Goal: Transaction & Acquisition: Obtain resource

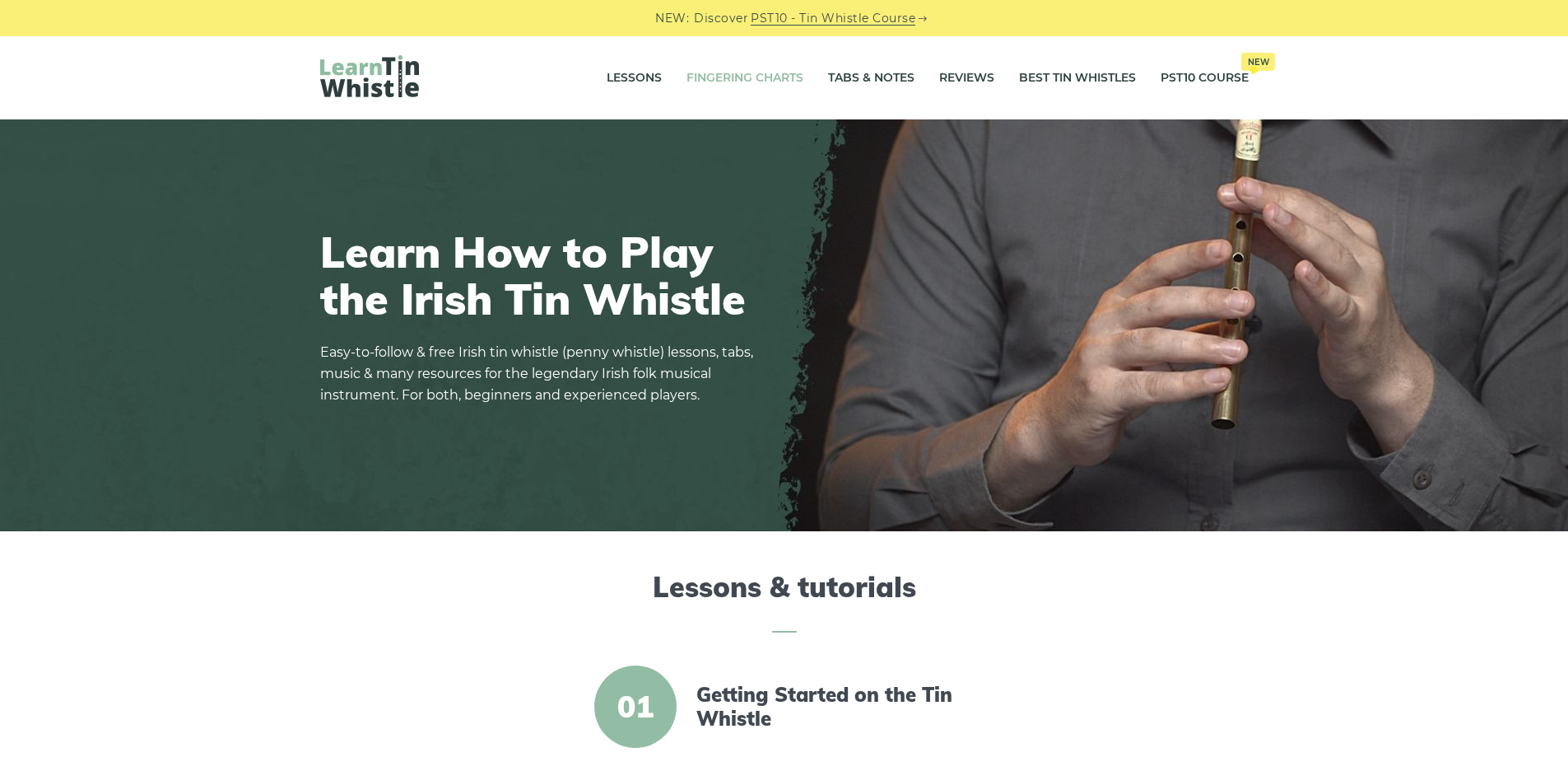
click at [725, 67] on link "Fingering Charts" at bounding box center [745, 78] width 117 height 41
click at [859, 73] on link "Tabs & Notes" at bounding box center [872, 78] width 87 height 41
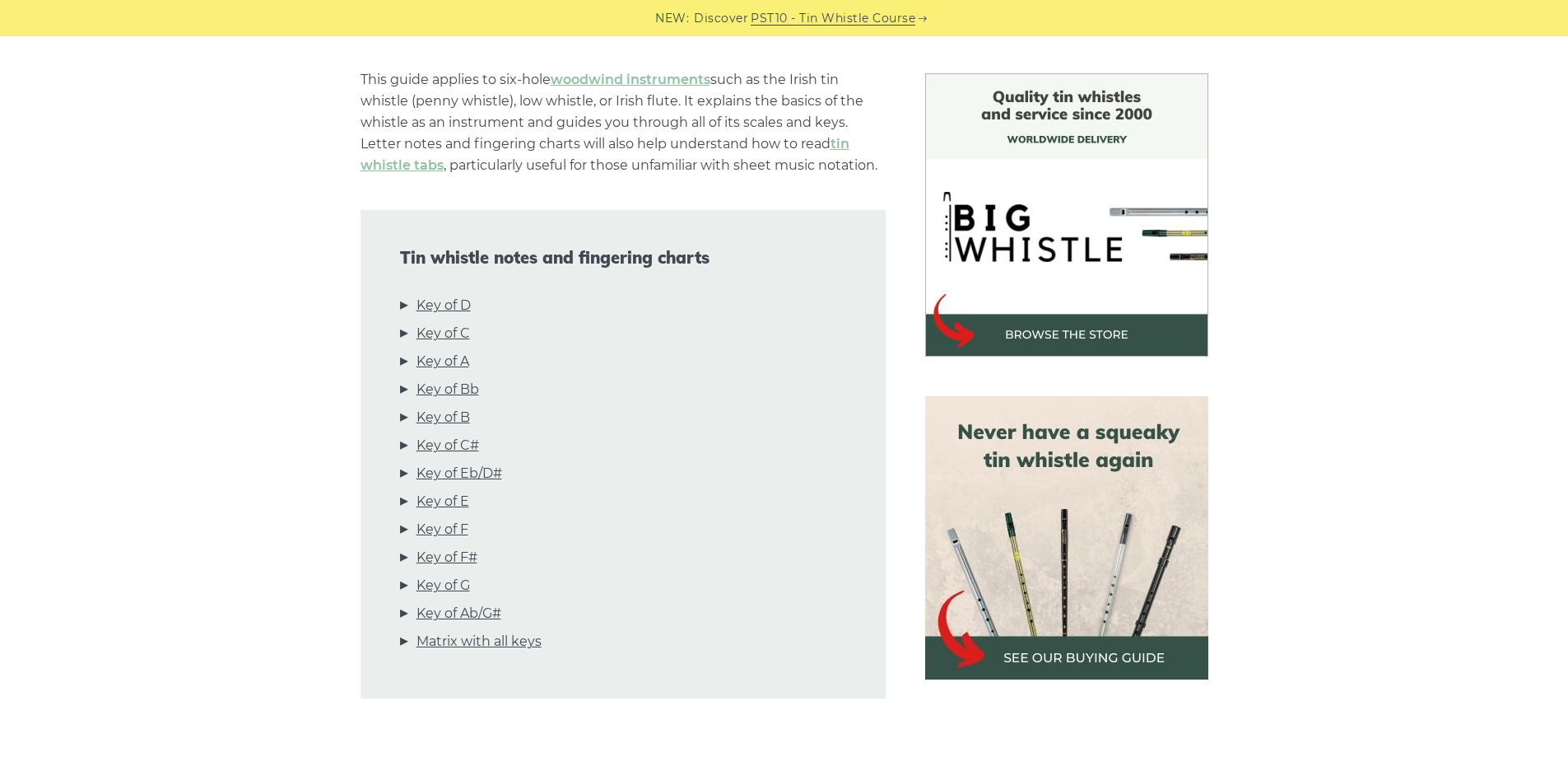
scroll to position [412, 0]
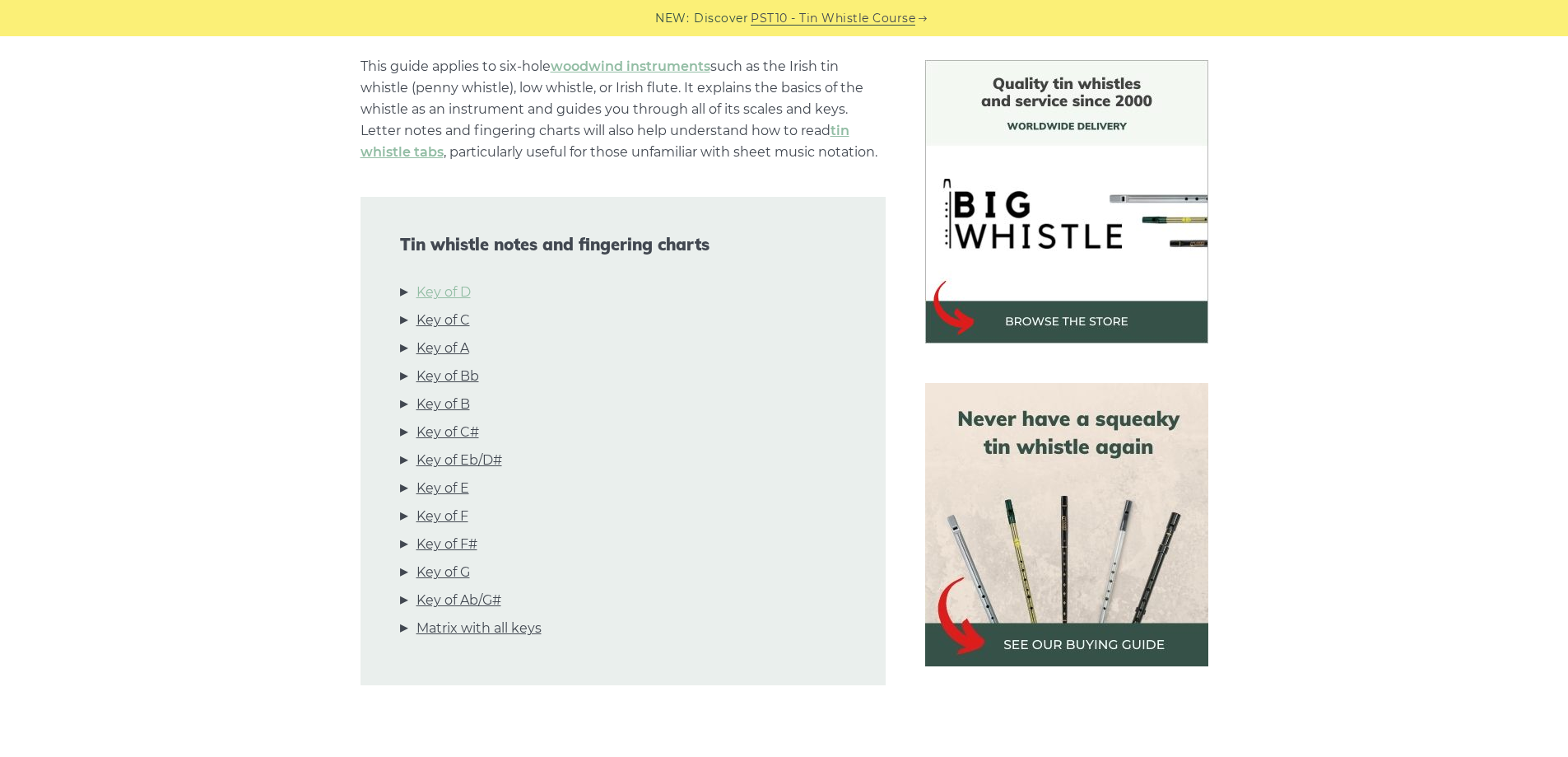
click at [434, 297] on link "Key of D" at bounding box center [443, 291] width 54 height 21
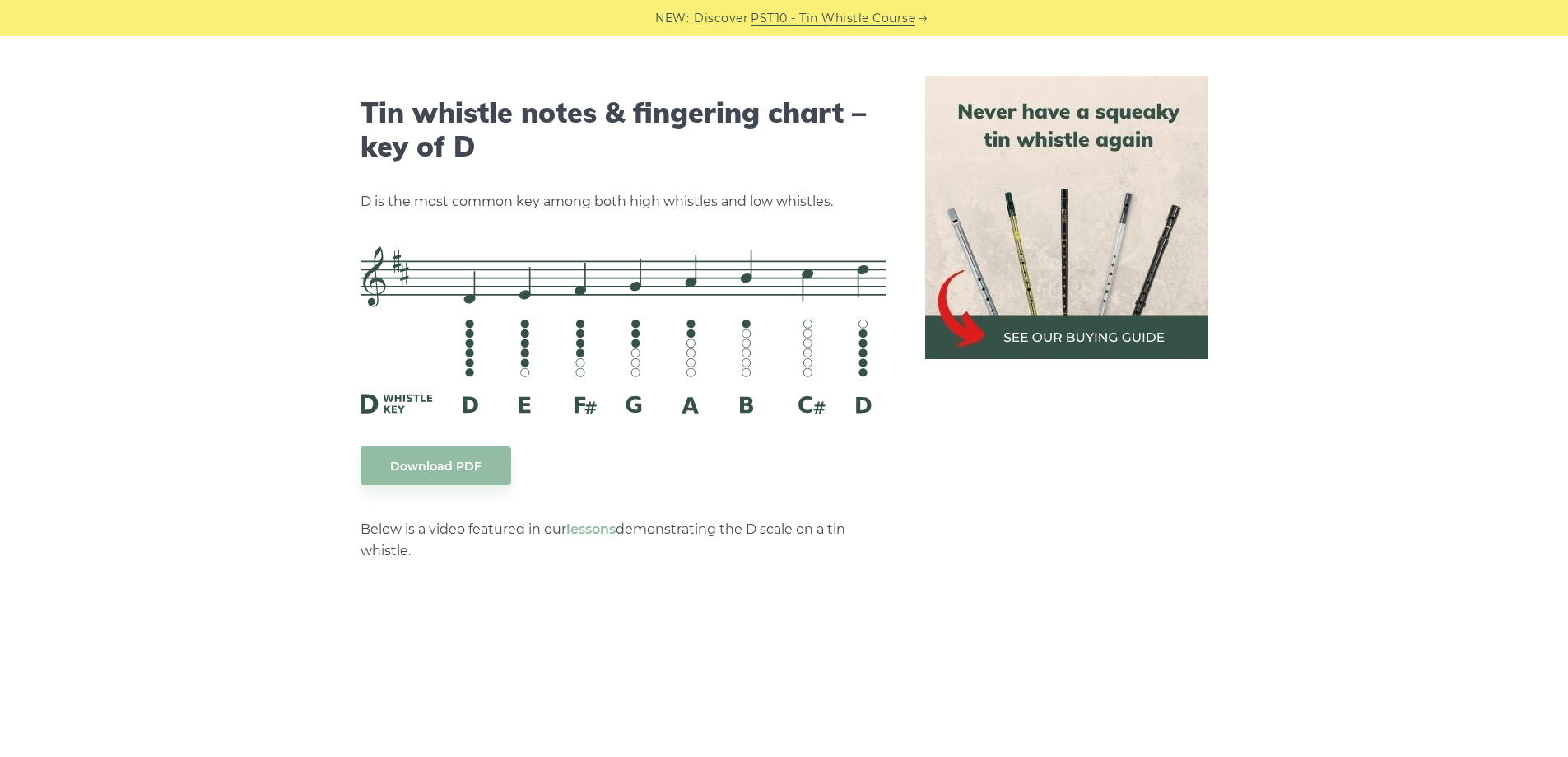
scroll to position [2566, 0]
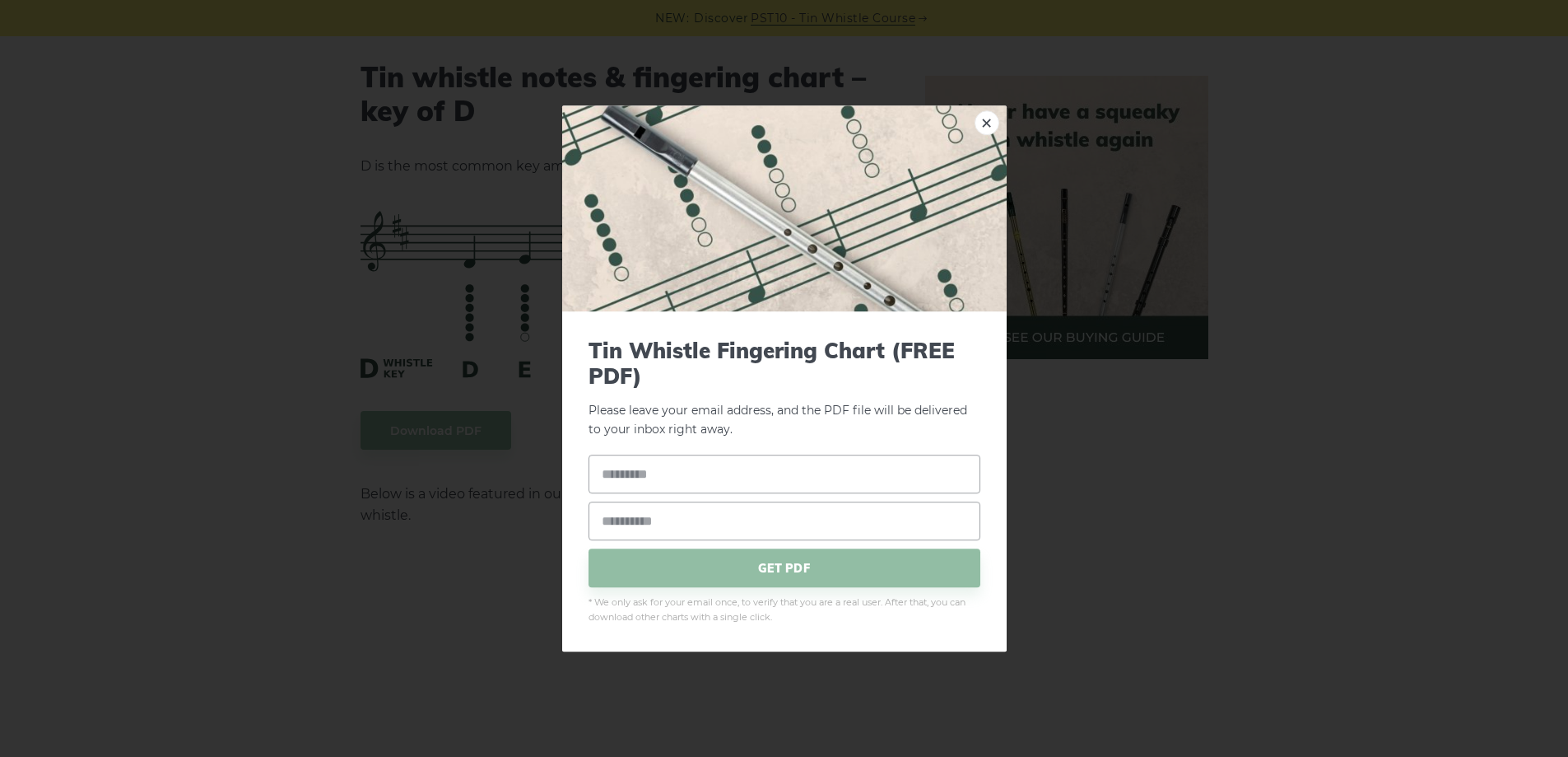
click at [984, 126] on link "×" at bounding box center [986, 123] width 25 height 25
click at [989, 123] on link "×" at bounding box center [986, 123] width 25 height 25
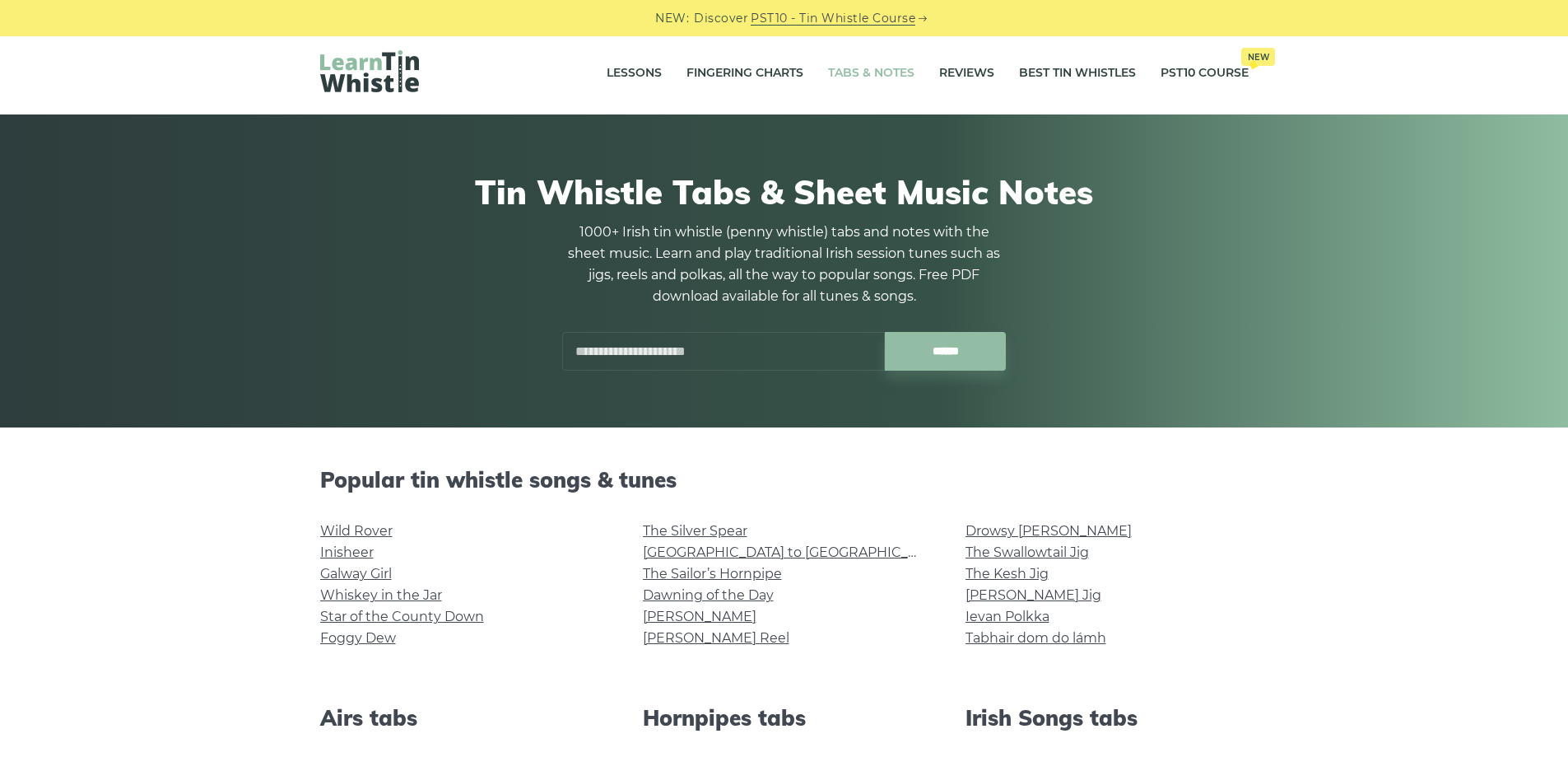
scroll to position [247, 0]
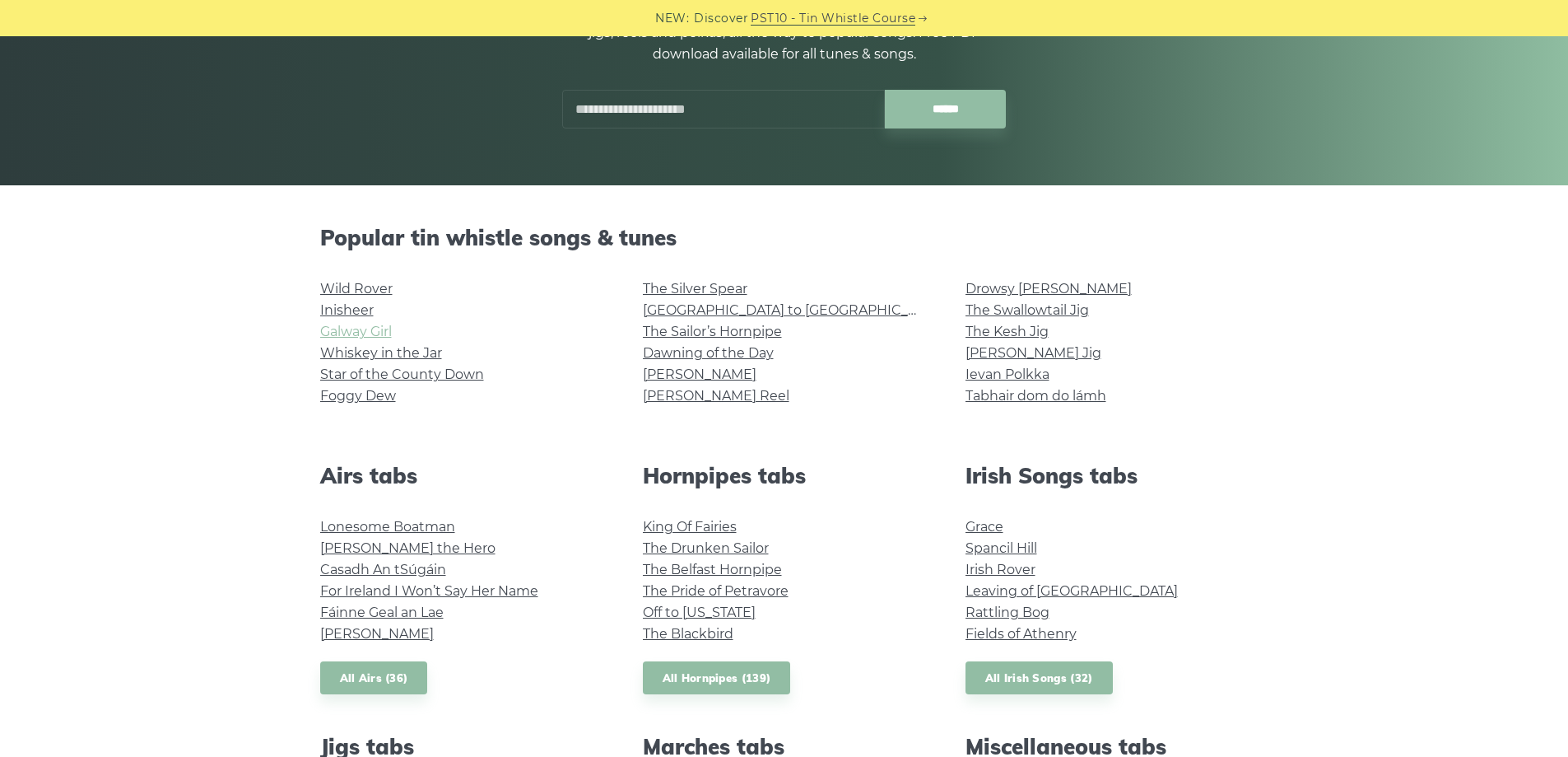
click at [338, 332] on link "Galway Girl" at bounding box center [356, 331] width 72 height 16
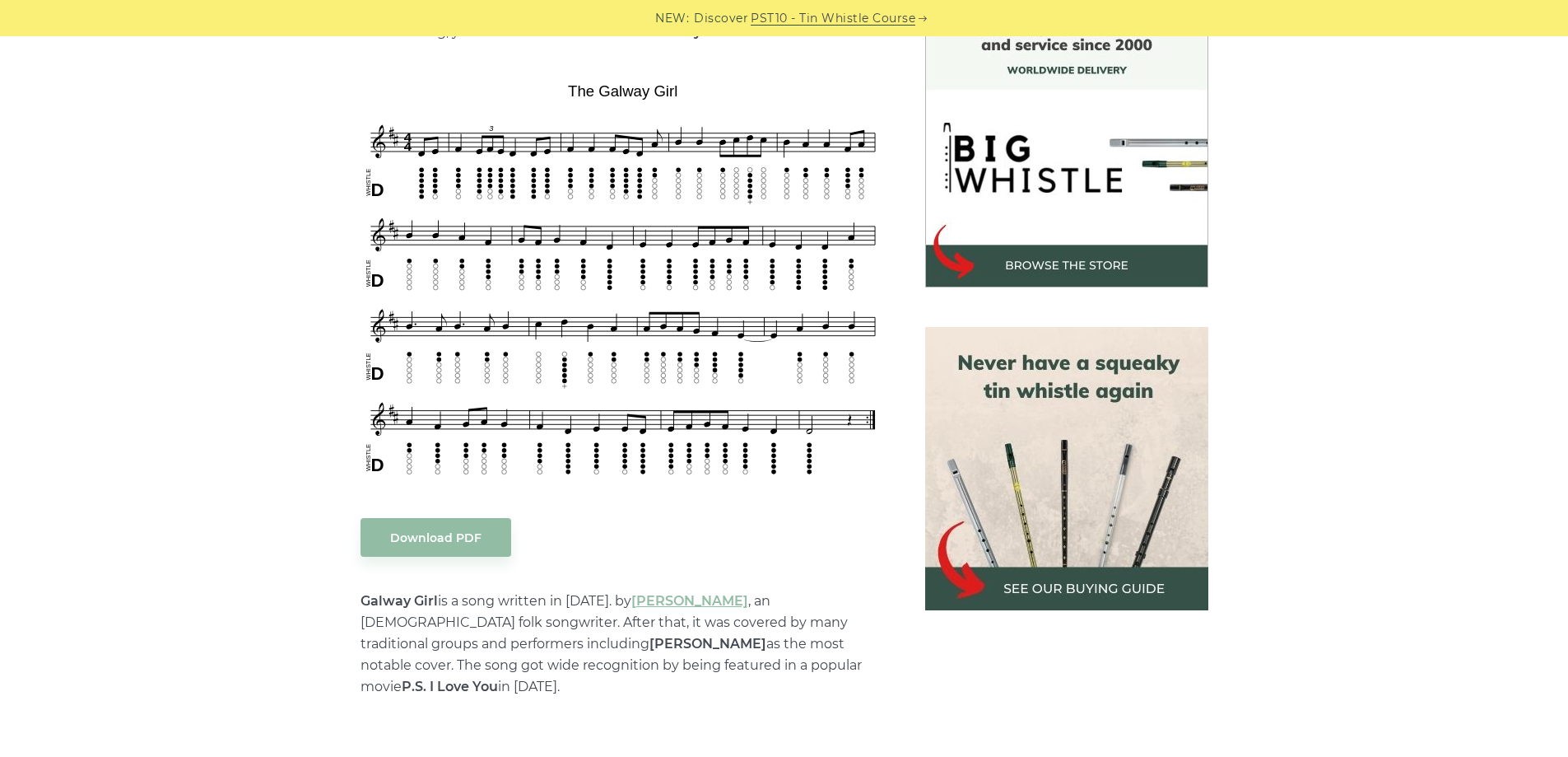
scroll to position [494, 0]
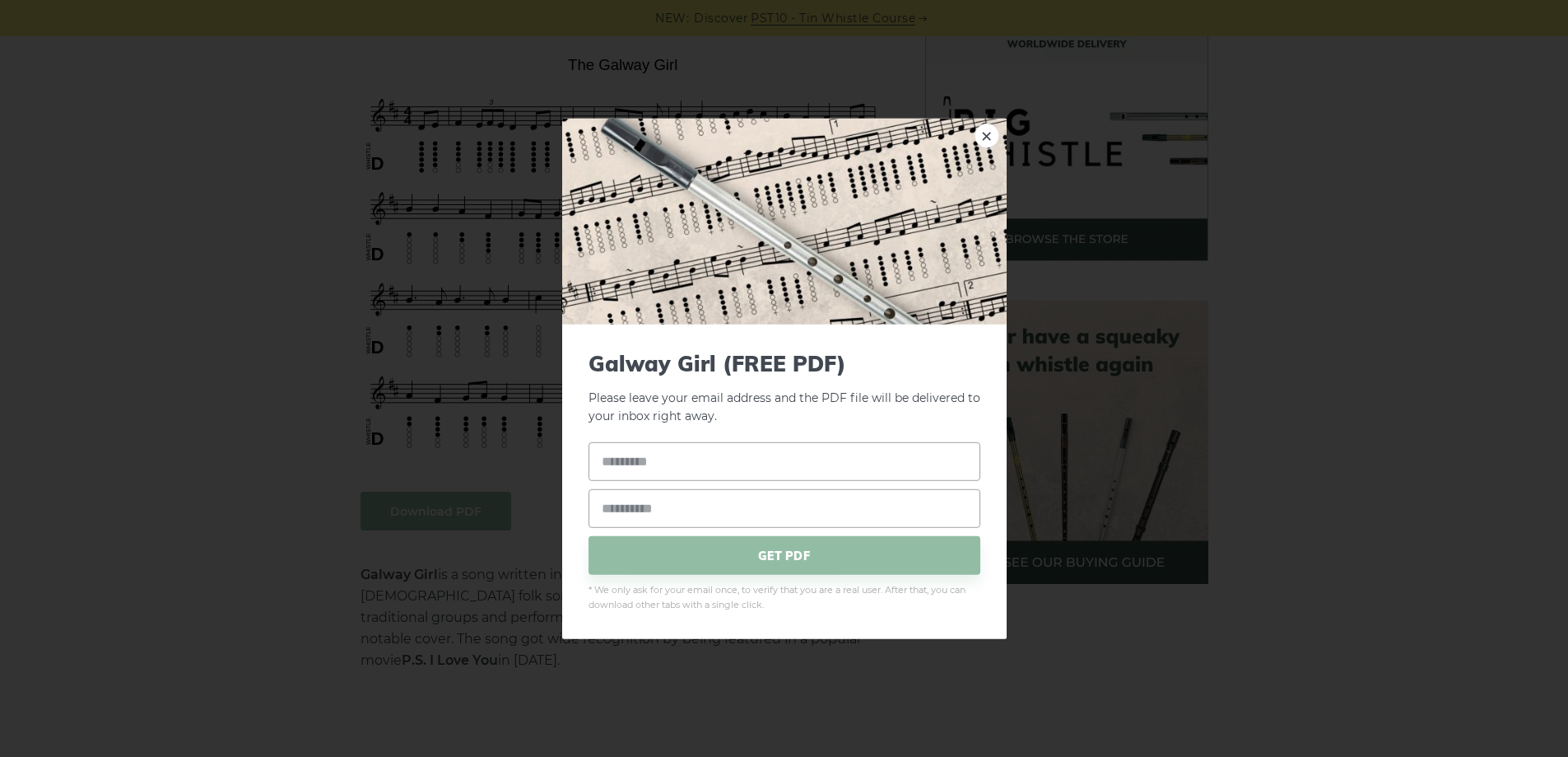
click at [697, 466] on input "text" at bounding box center [784, 462] width 392 height 39
type input "*****"
type input "**********"
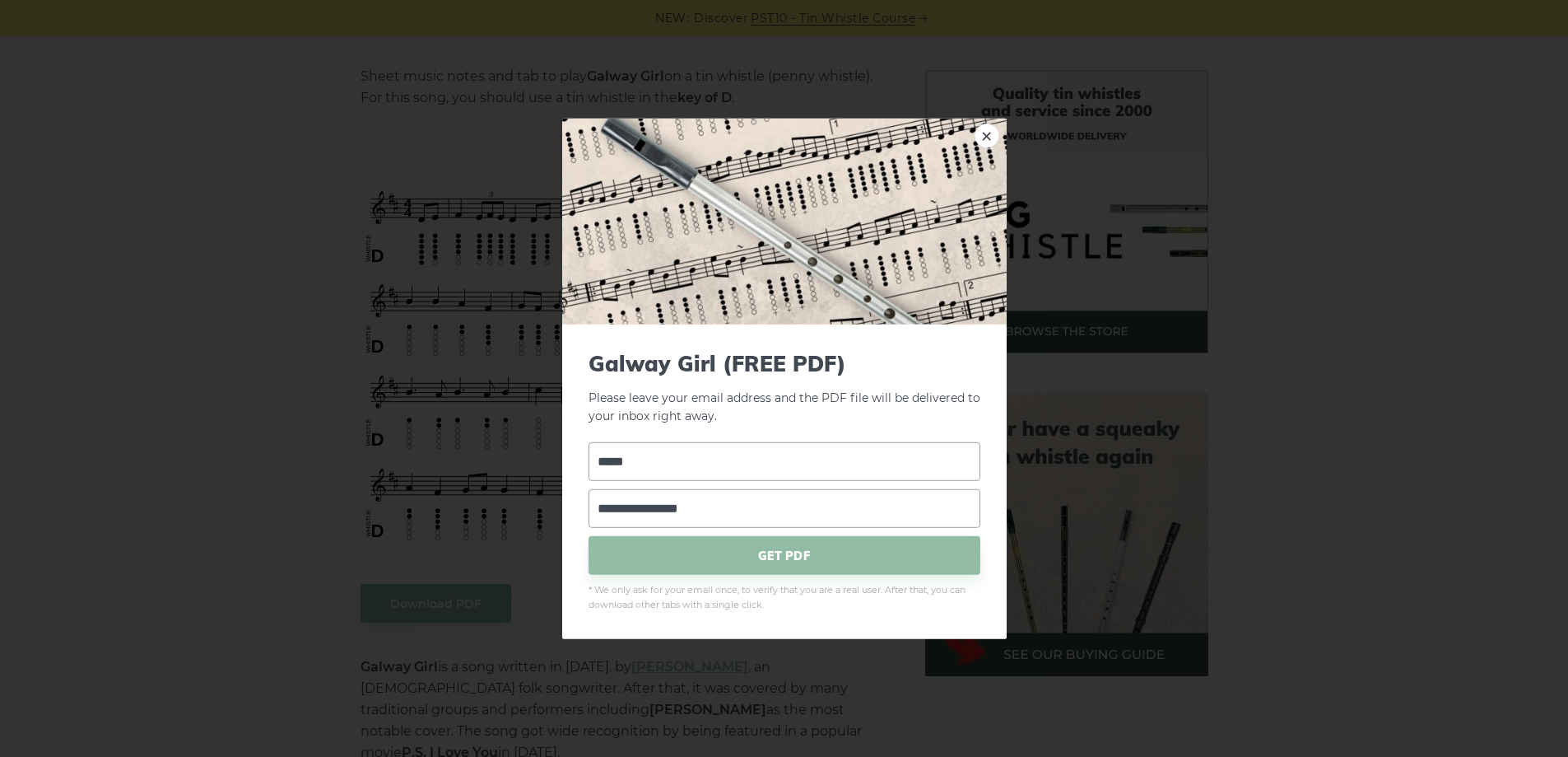
scroll to position [247, 0]
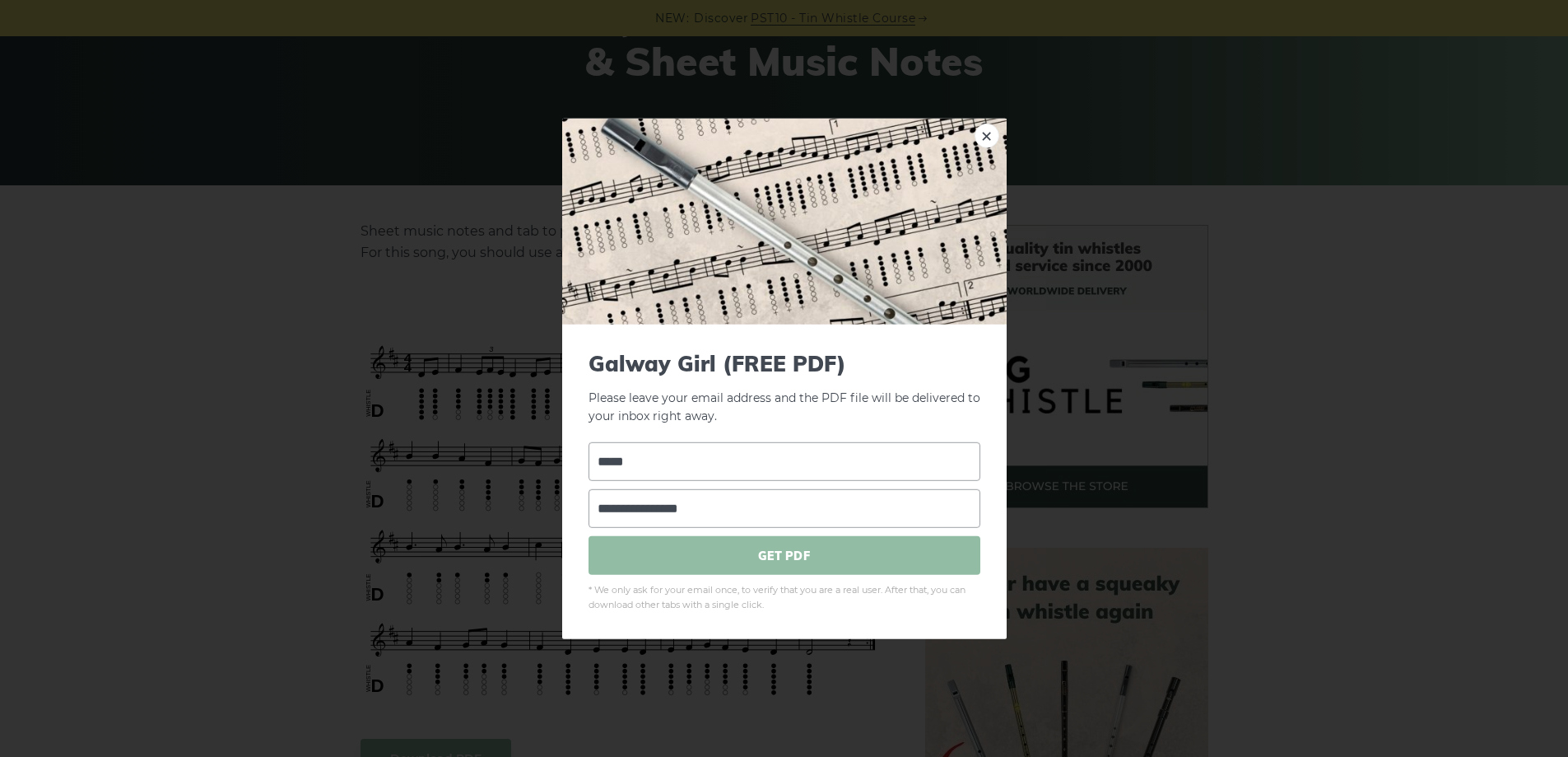
click at [797, 558] on span "GET PDF" at bounding box center [784, 555] width 392 height 39
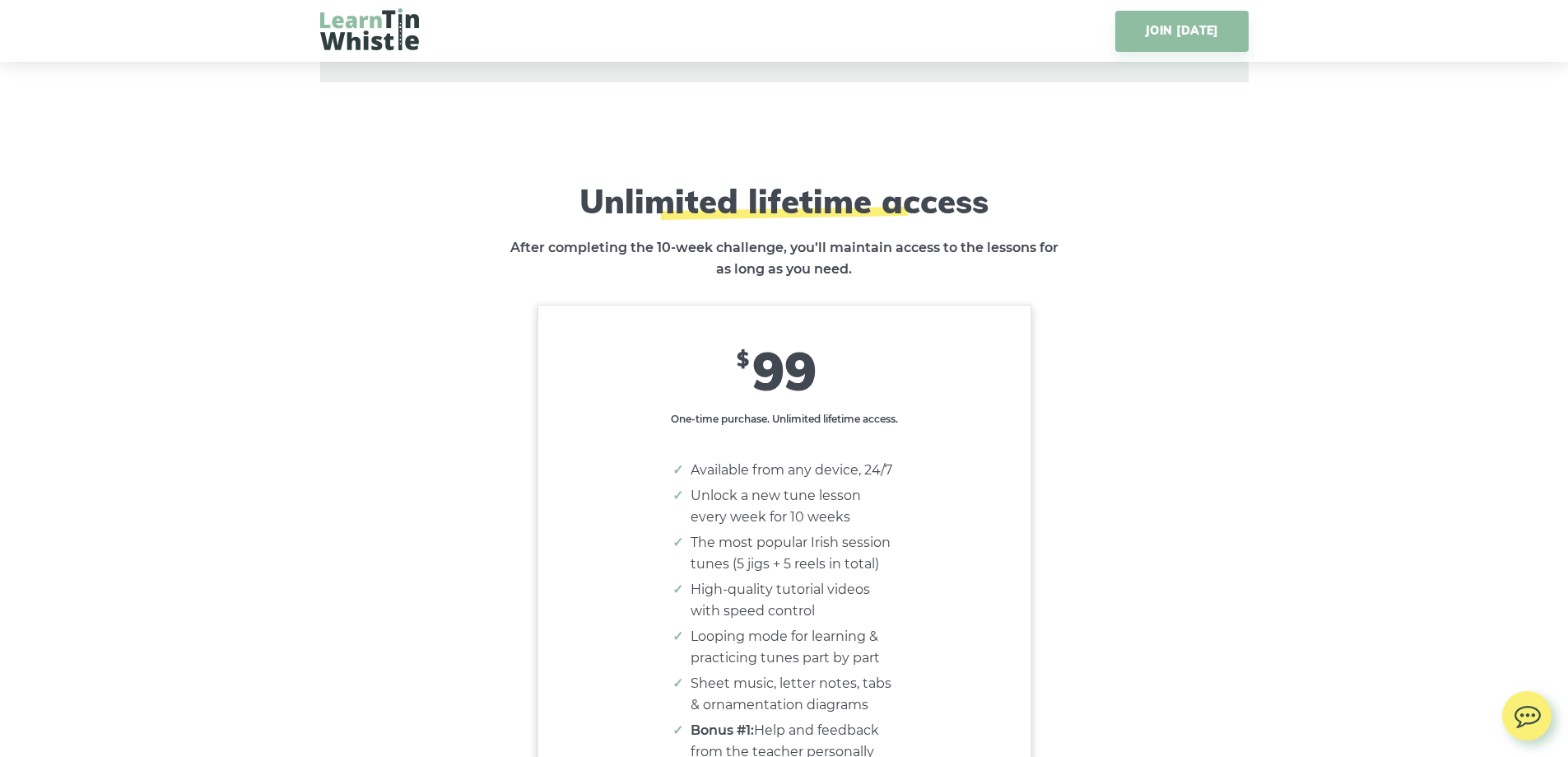
scroll to position [10294, 0]
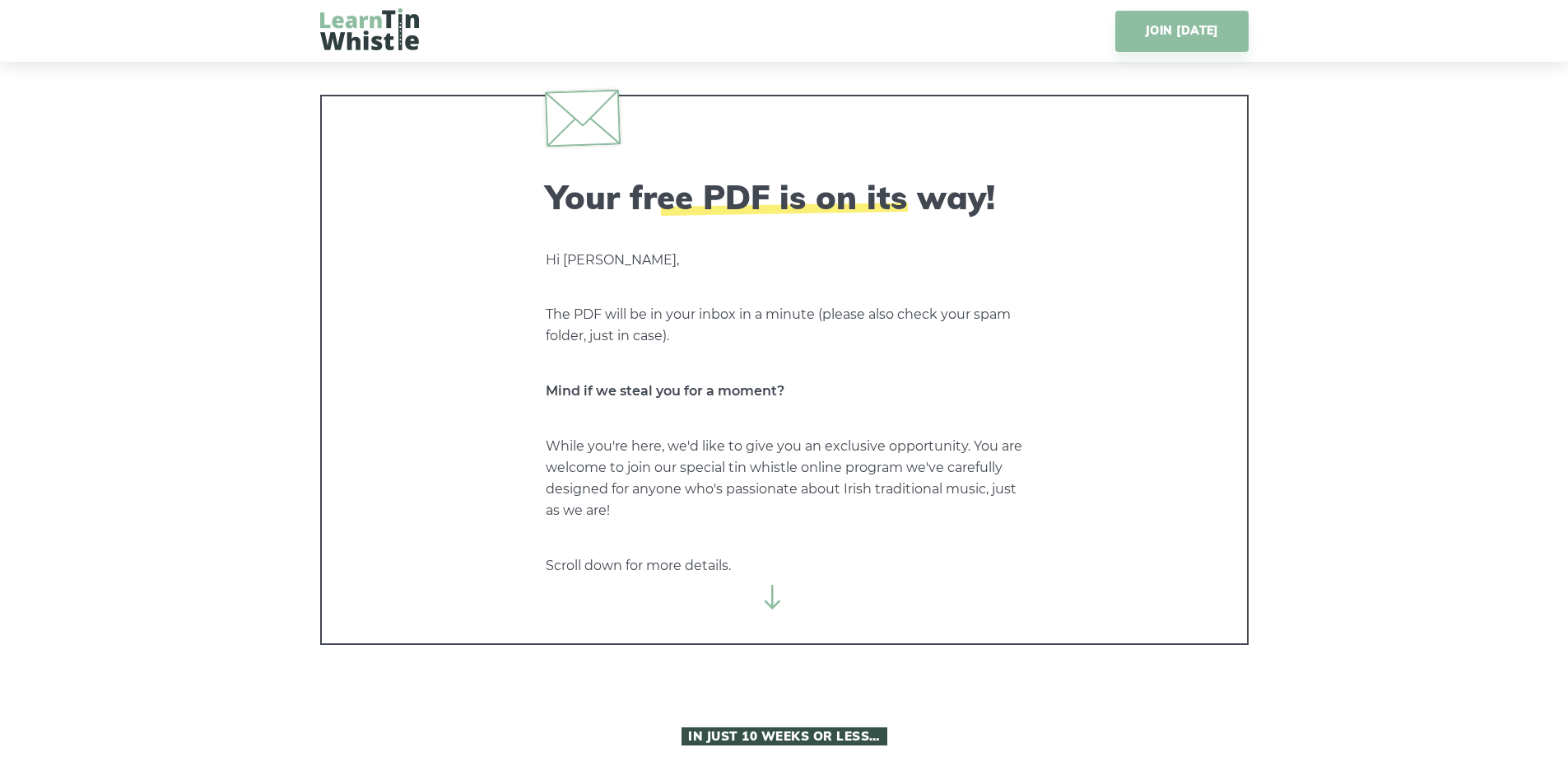
click at [603, 118] on img at bounding box center [582, 117] width 76 height 58
click at [381, 31] on img at bounding box center [369, 30] width 99 height 42
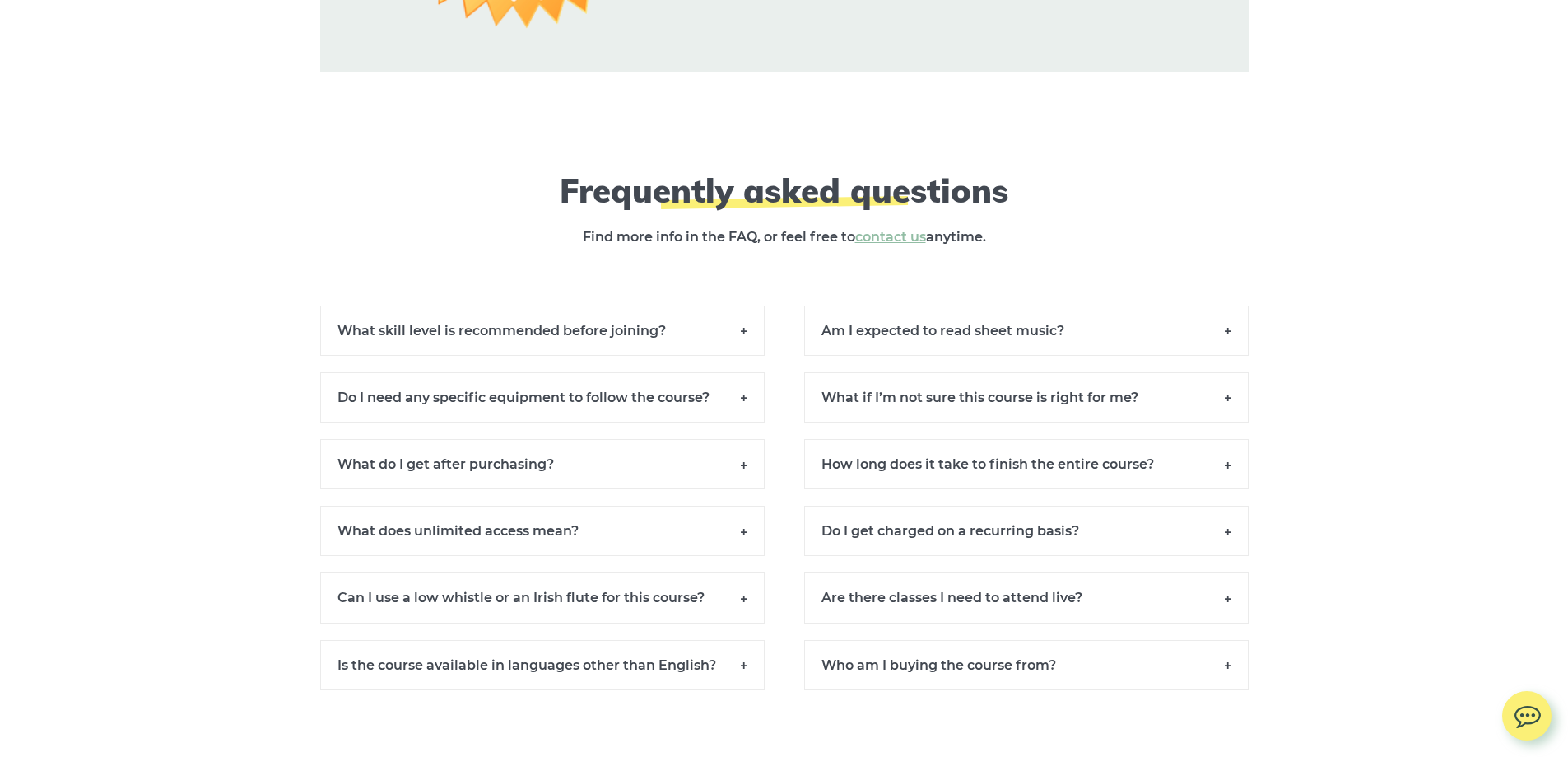
scroll to position [12304, 0]
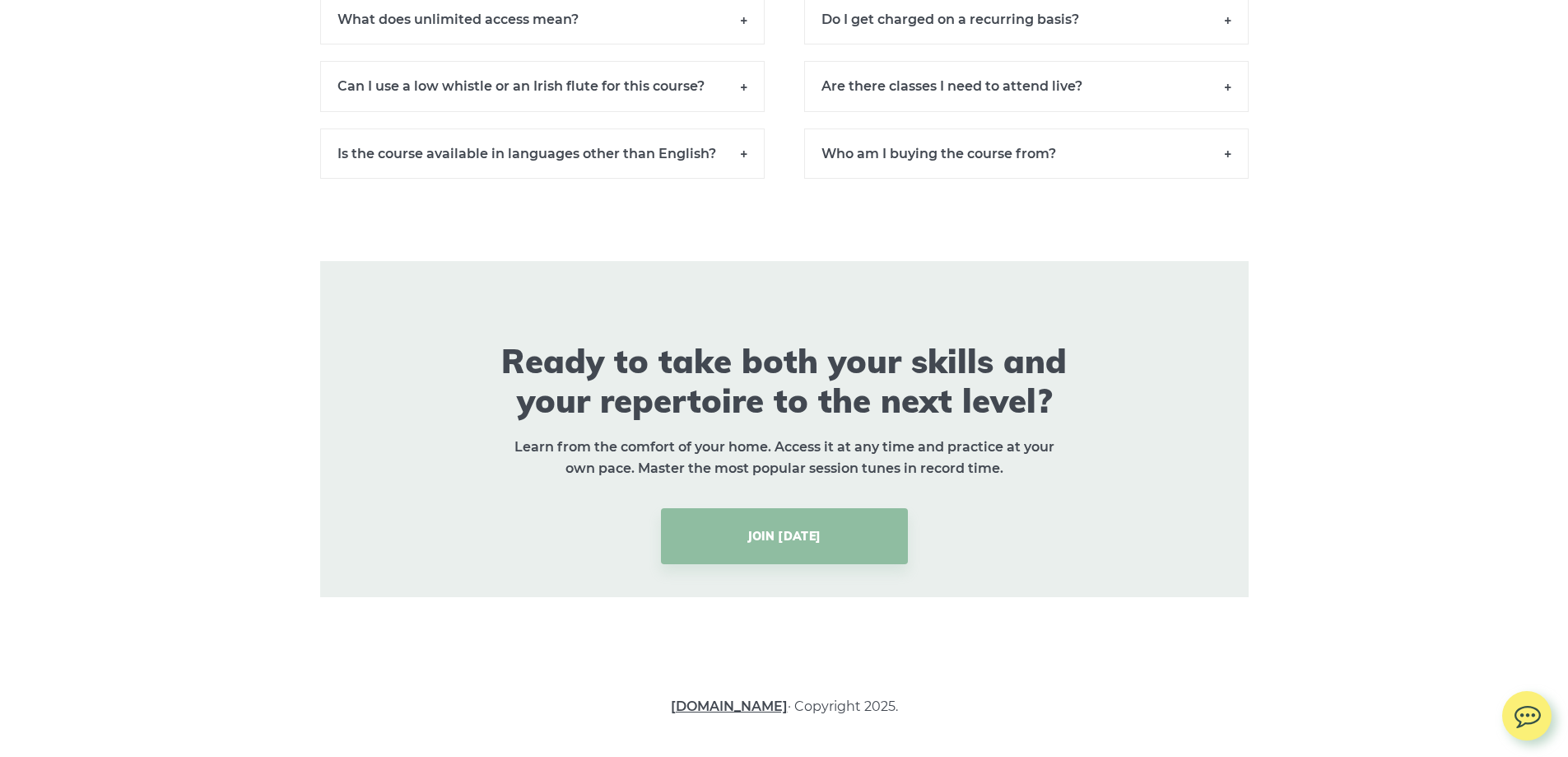
click at [745, 708] on link "[DOMAIN_NAME]" at bounding box center [729, 705] width 117 height 16
click at [698, 704] on link "[DOMAIN_NAME]" at bounding box center [729, 705] width 117 height 16
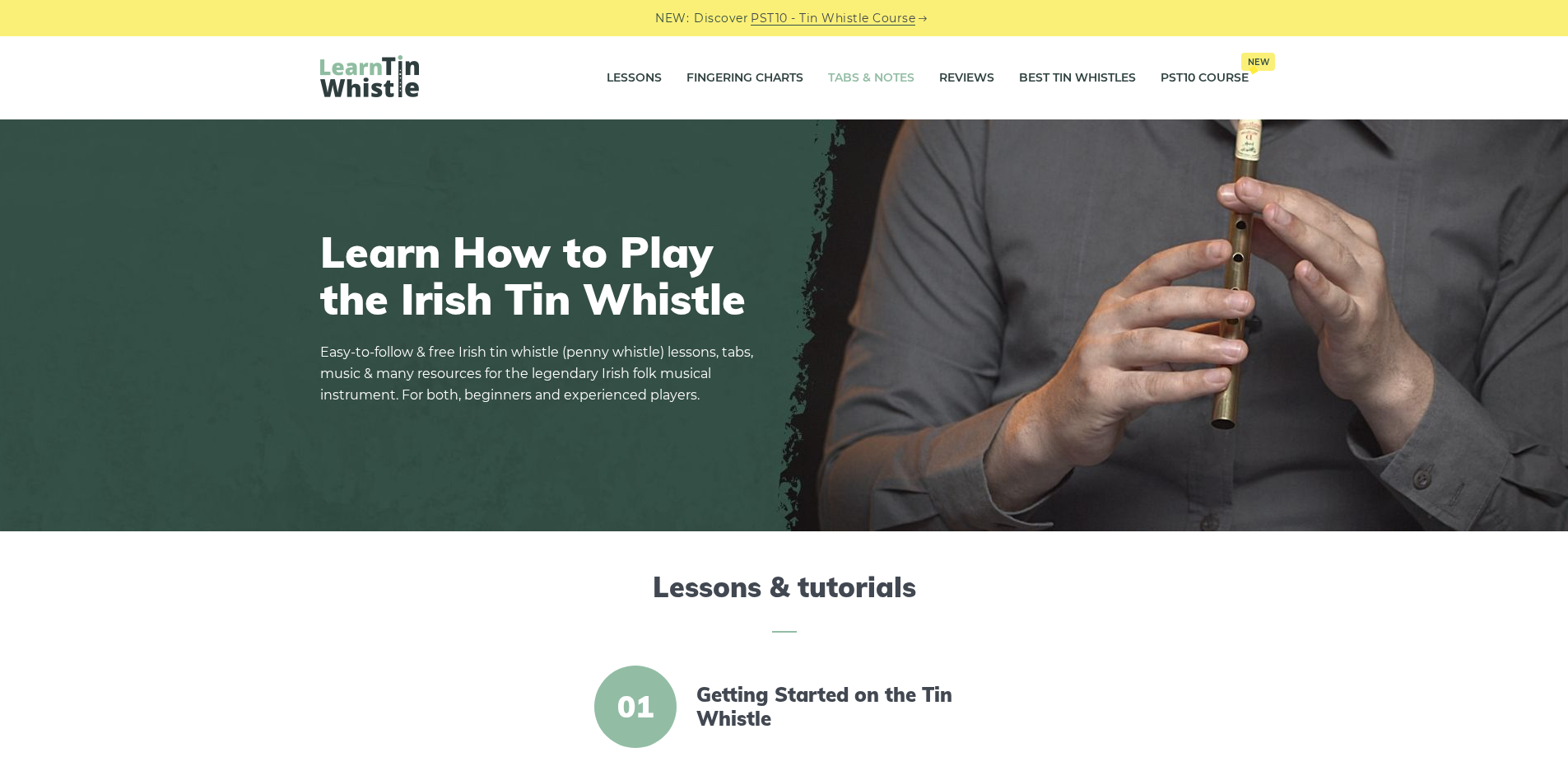
click at [883, 80] on link "Tabs & Notes" at bounding box center [872, 78] width 87 height 41
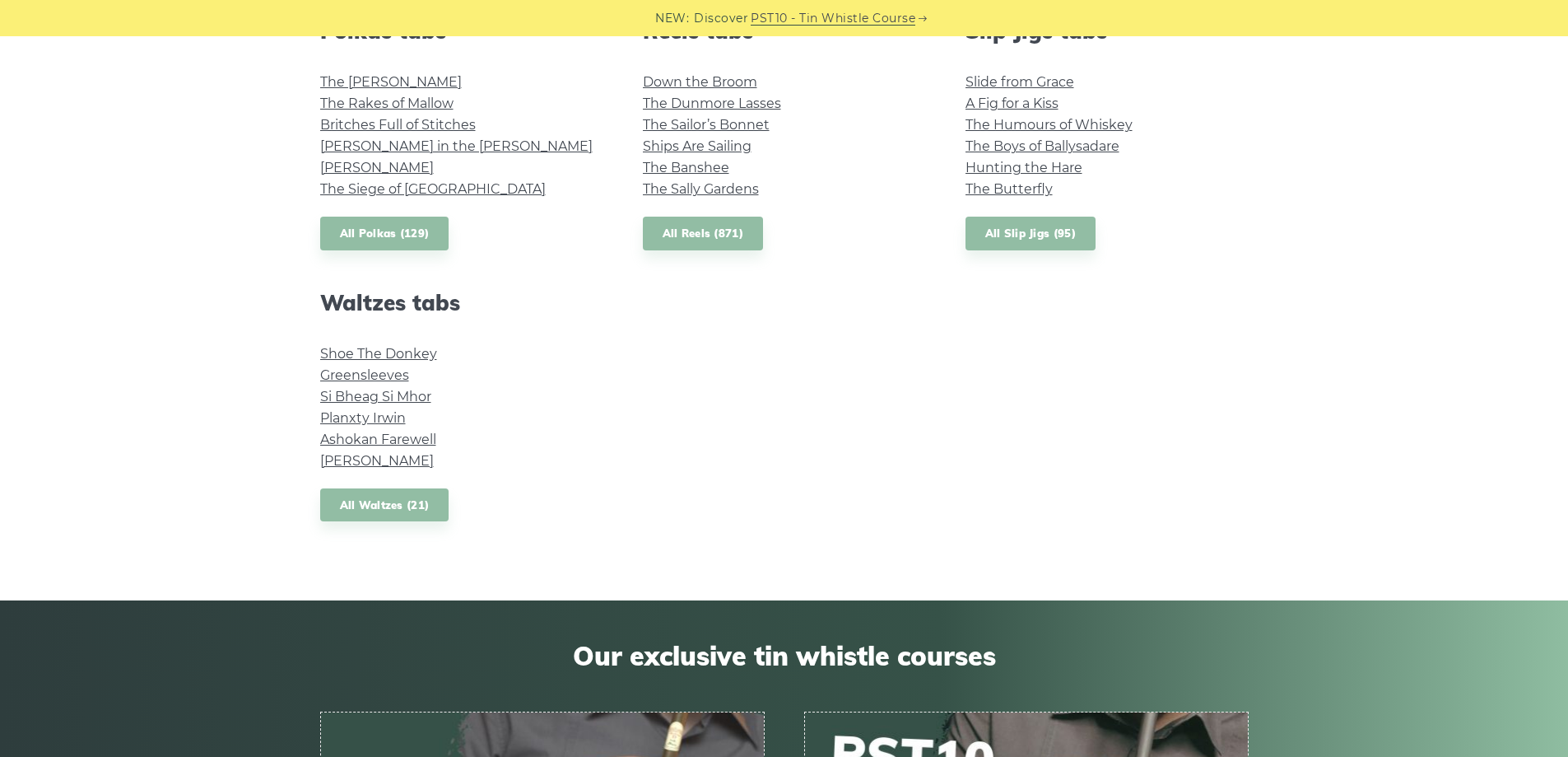
scroll to position [1236, 0]
click at [383, 442] on link "Ashokan Farewell" at bounding box center [378, 438] width 116 height 16
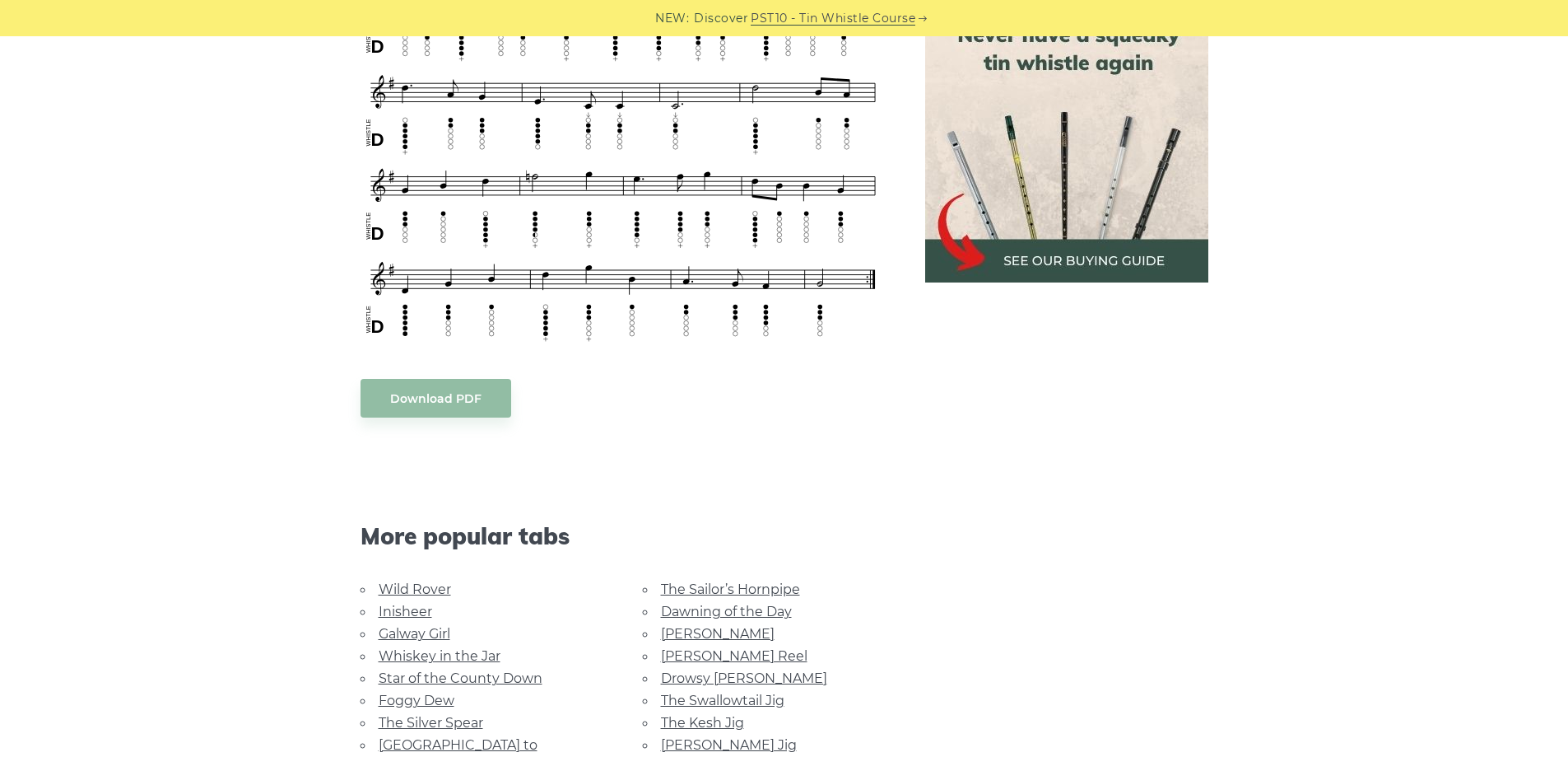
scroll to position [823, 0]
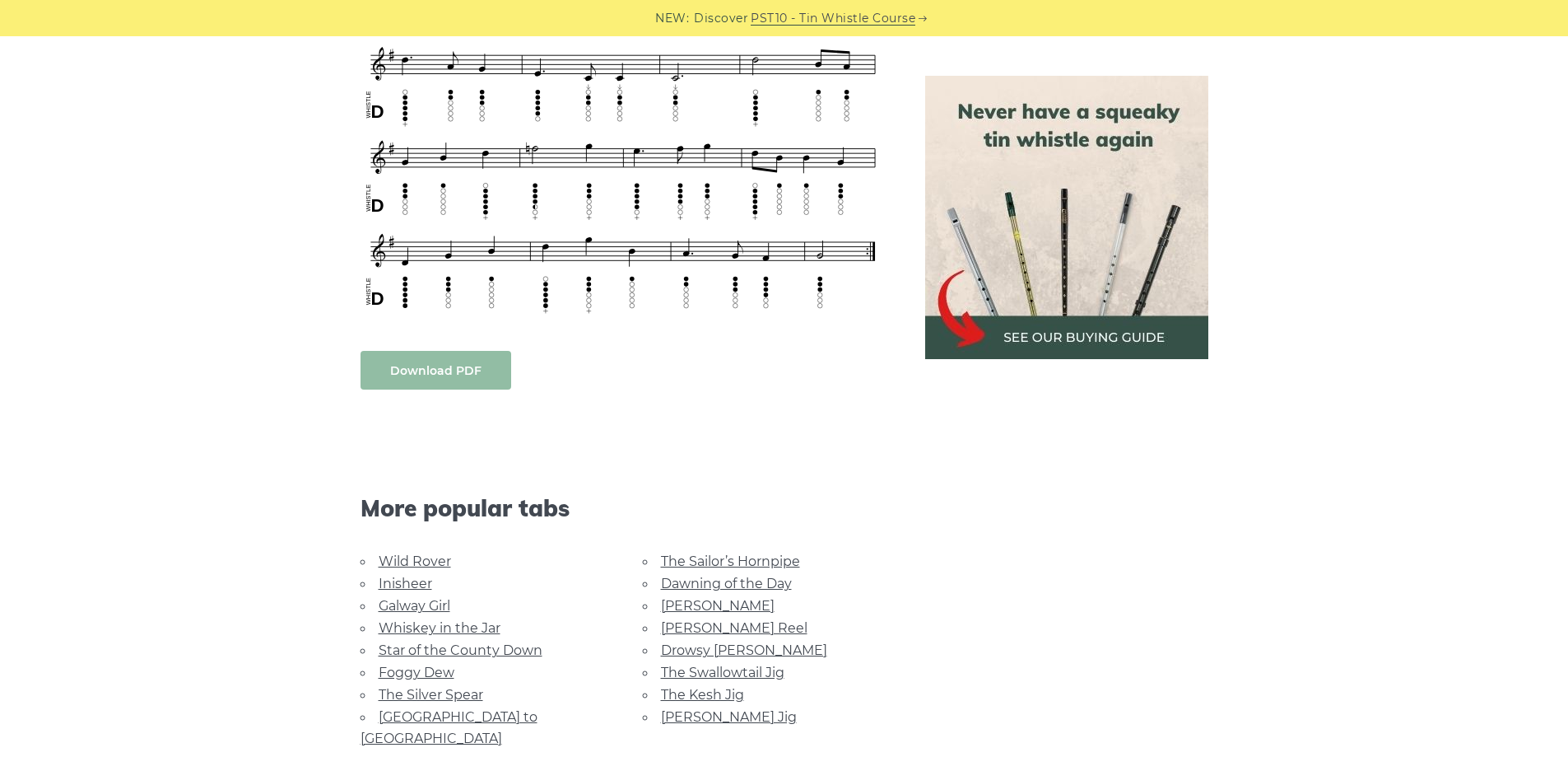
click at [432, 373] on link "Download PDF" at bounding box center [435, 370] width 150 height 39
